Goal: Find specific page/section: Find specific page/section

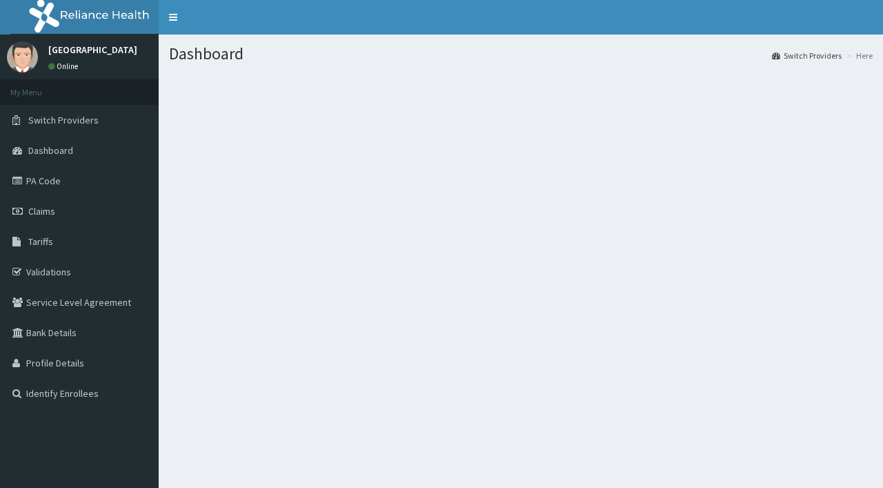
click at [319, 188] on section at bounding box center [521, 149] width 724 height 172
click at [76, 264] on link "Validations" at bounding box center [79, 272] width 159 height 30
click at [95, 106] on link "Switch Providers" at bounding box center [79, 120] width 159 height 30
click at [88, 121] on span "Switch Providers" at bounding box center [63, 120] width 70 height 12
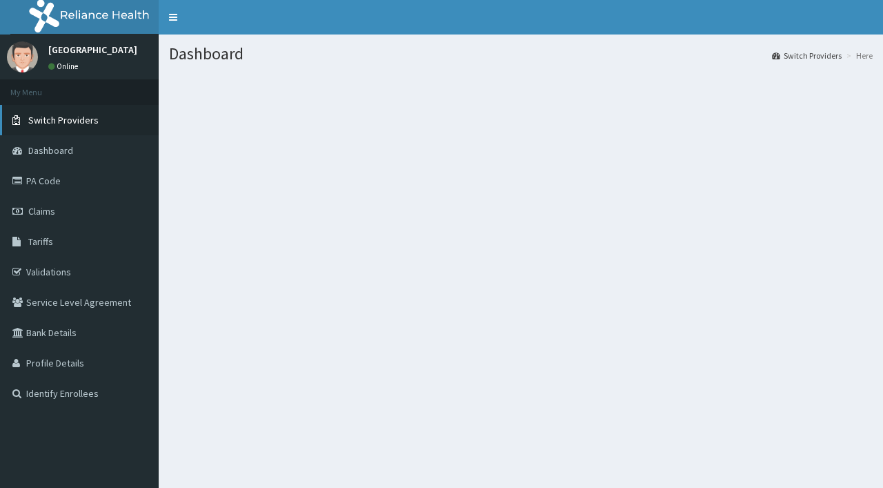
click at [88, 121] on span "Switch Providers" at bounding box center [63, 120] width 70 height 12
click at [88, 119] on span "Switch Providers" at bounding box center [63, 120] width 70 height 12
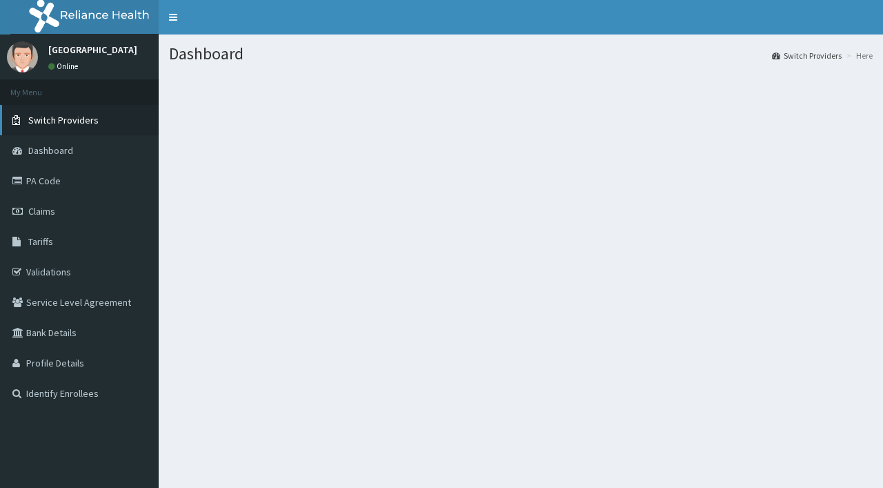
click at [88, 119] on span "Switch Providers" at bounding box center [63, 120] width 70 height 12
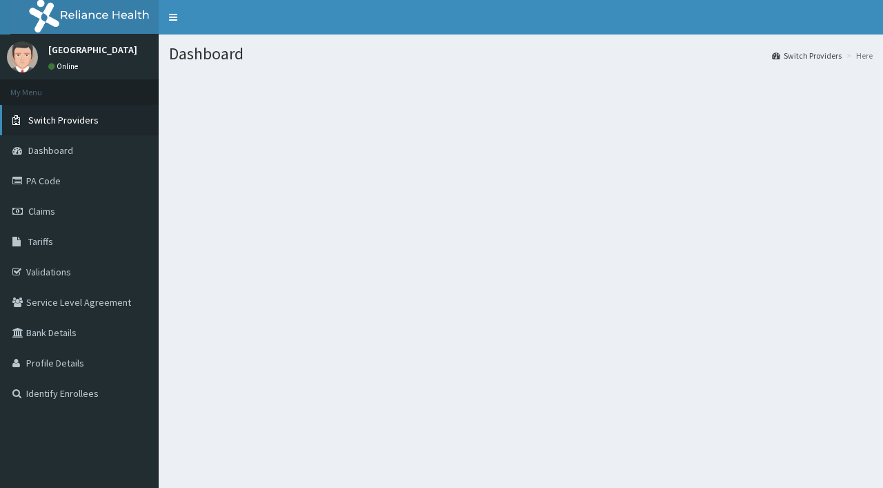
click at [88, 119] on span "Switch Providers" at bounding box center [63, 120] width 70 height 12
click at [85, 121] on span "Switch Providers" at bounding box center [63, 120] width 70 height 12
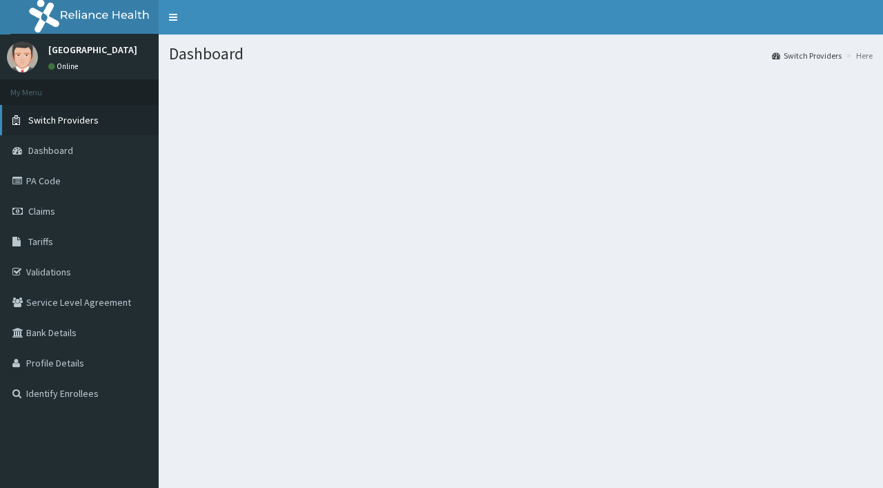
click at [85, 121] on span "Switch Providers" at bounding box center [63, 120] width 70 height 12
